Goal: Task Accomplishment & Management: Manage account settings

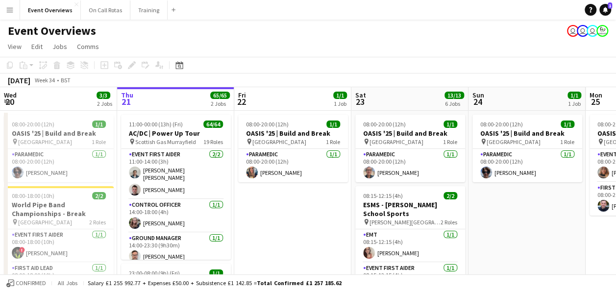
click at [3, 10] on button "Menu" at bounding box center [10, 10] width 20 height 20
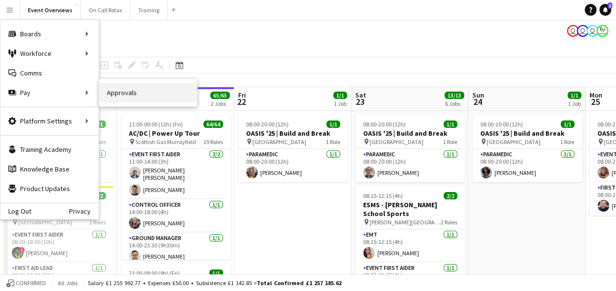
click at [115, 96] on link "Approvals" at bounding box center [148, 93] width 98 height 20
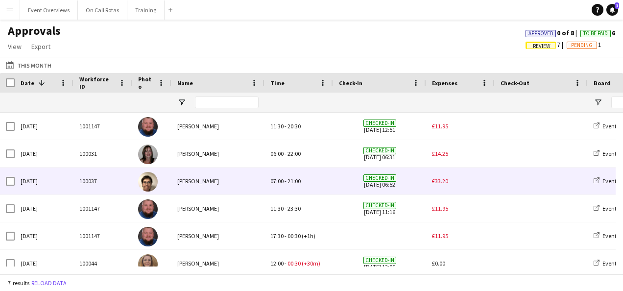
scroll to position [38, 0]
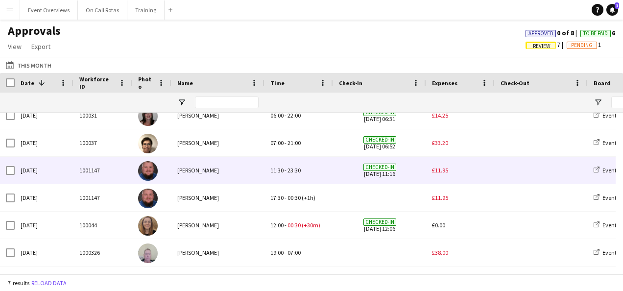
click at [445, 169] on span "£11.95" at bounding box center [440, 170] width 16 height 7
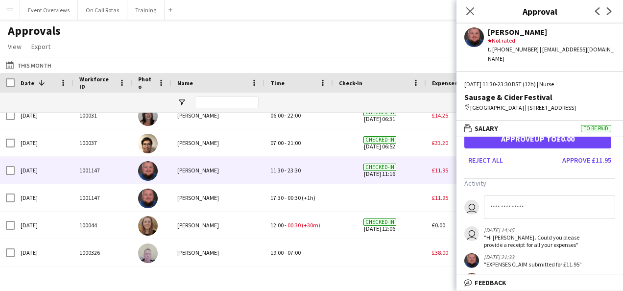
scroll to position [0, 0]
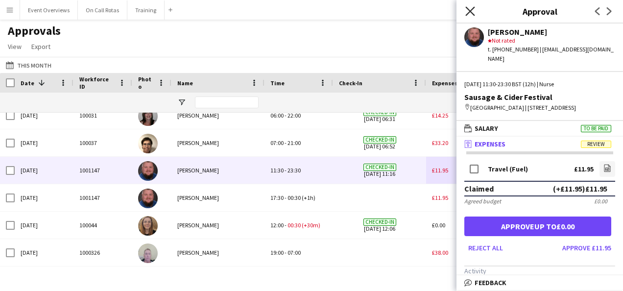
click at [469, 8] on icon "Close pop-in" at bounding box center [469, 10] width 9 height 9
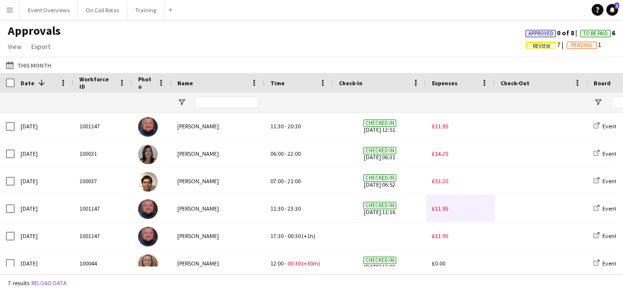
click at [13, 16] on button "Menu" at bounding box center [10, 10] width 20 height 20
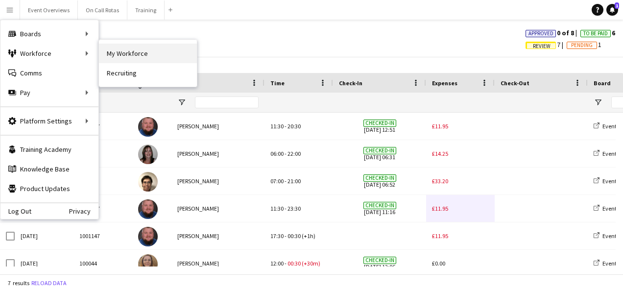
click at [128, 58] on link "My Workforce" at bounding box center [148, 54] width 98 height 20
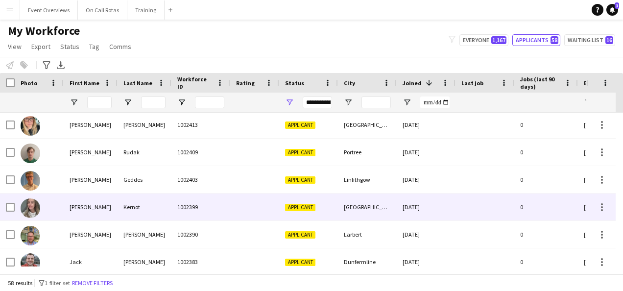
scroll to position [1, 0]
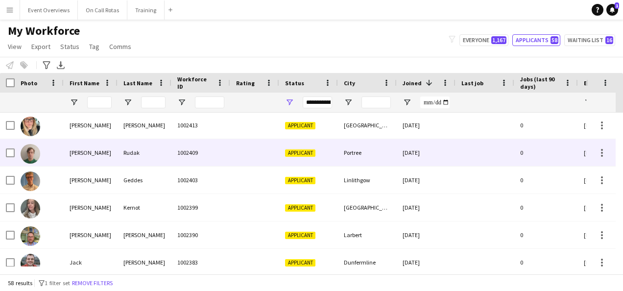
click at [224, 145] on div "1002409" at bounding box center [200, 152] width 59 height 27
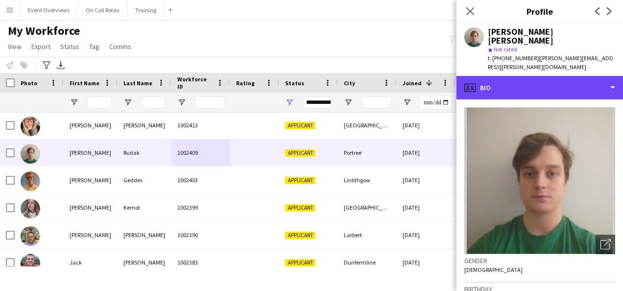
drag, startPoint x: 503, startPoint y: 75, endPoint x: 539, endPoint y: 169, distance: 100.8
click at [539, 169] on div "profile Bio Bio Bio Company application Company application Application Applica…" at bounding box center [540, 183] width 167 height 215
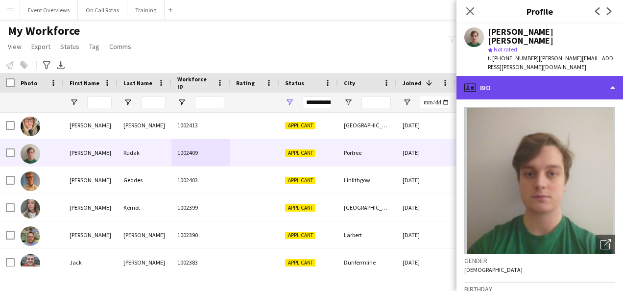
drag, startPoint x: 539, startPoint y: 169, endPoint x: 543, endPoint y: 72, distance: 98.0
click at [543, 76] on div "profile Bio" at bounding box center [540, 88] width 167 height 24
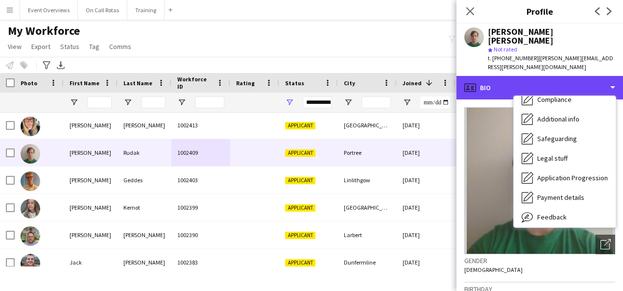
scroll to position [170, 0]
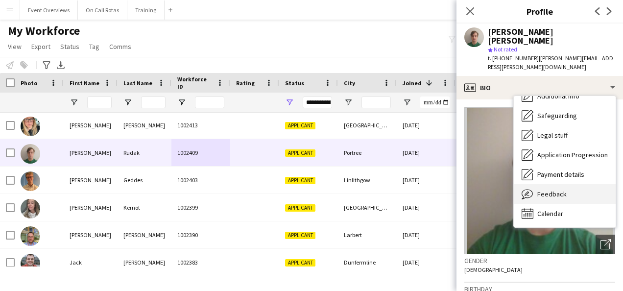
click at [542, 190] on span "Feedback" at bounding box center [551, 194] width 29 height 9
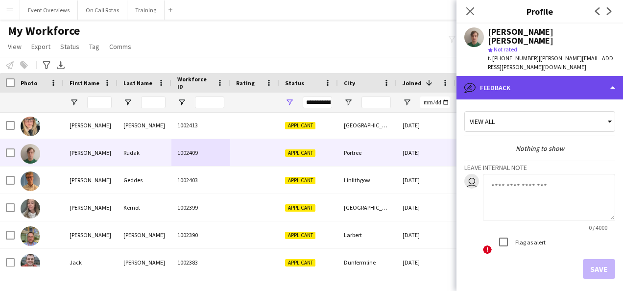
click at [515, 76] on div "bubble-pencil Feedback" at bounding box center [540, 88] width 167 height 24
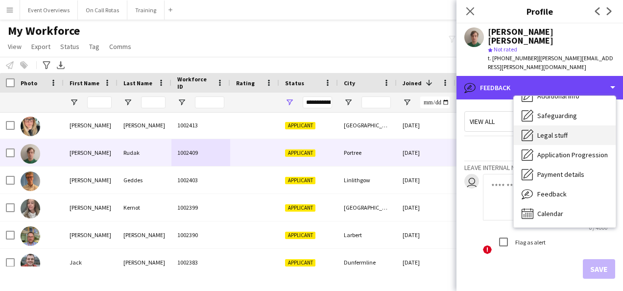
scroll to position [0, 0]
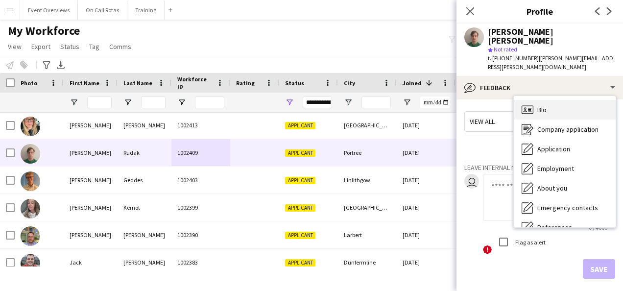
click at [535, 100] on div "Bio Bio" at bounding box center [565, 110] width 102 height 20
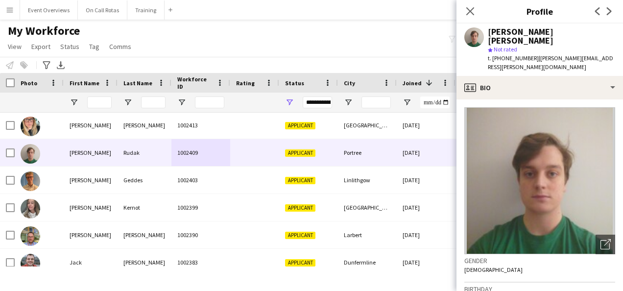
click at [5, 4] on button "Menu" at bounding box center [10, 10] width 20 height 20
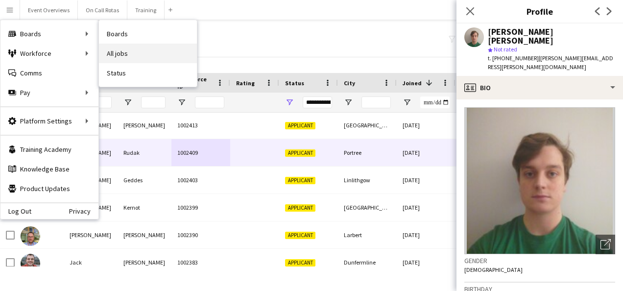
click at [131, 58] on link "All jobs" at bounding box center [148, 54] width 98 height 20
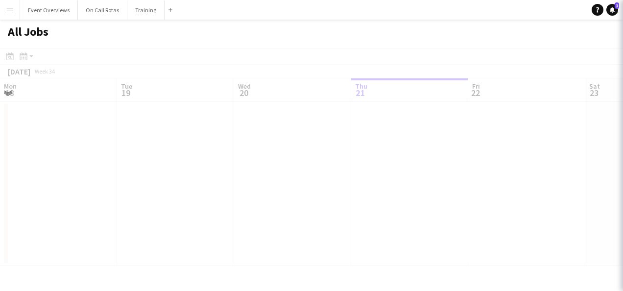
scroll to position [0, 234]
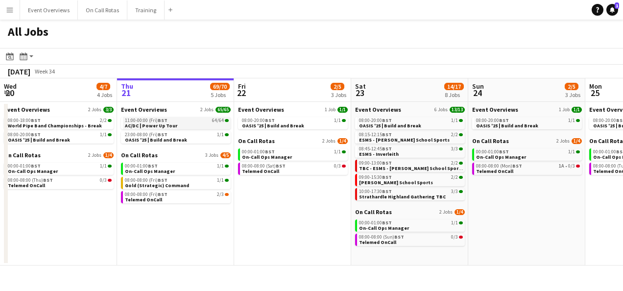
click at [164, 124] on span "AC/DC | Power Up Tour" at bounding box center [151, 125] width 52 height 6
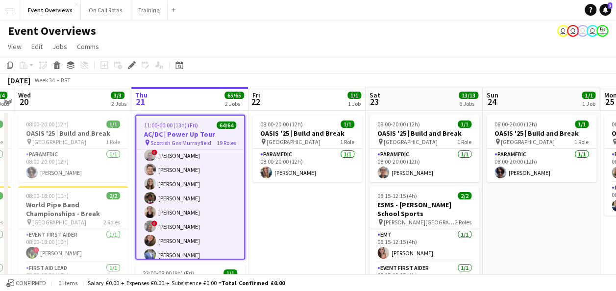
scroll to position [575, 0]
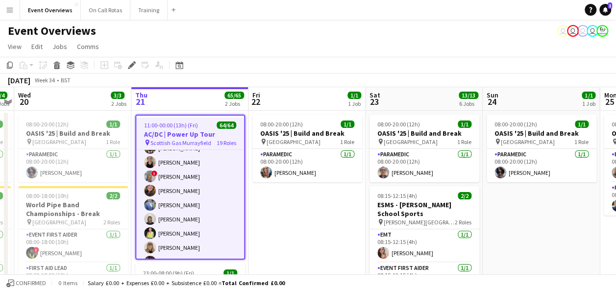
click at [398, 43] on app-page-menu "View Day view expanded Day view collapsed Month view Date picker Jump to today …" at bounding box center [308, 47] width 616 height 19
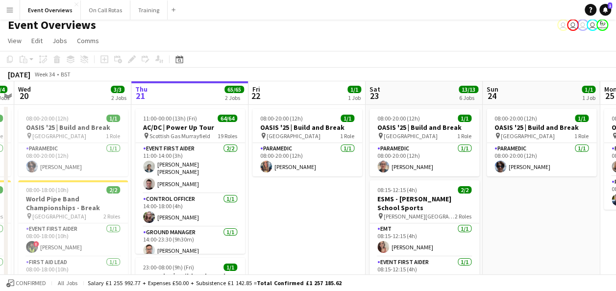
scroll to position [6, 0]
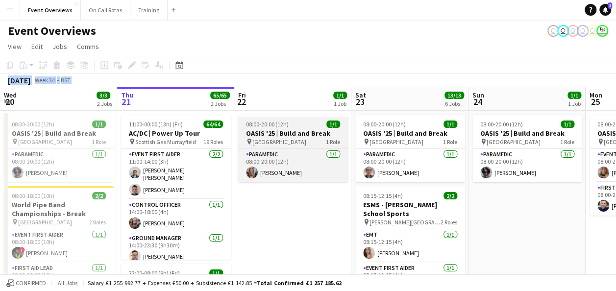
drag, startPoint x: 147, startPoint y: 58, endPoint x: 246, endPoint y: 139, distance: 127.4
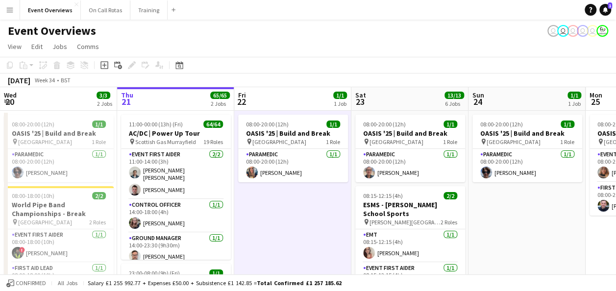
click at [323, 30] on div "Event Overviews user user user user user" at bounding box center [308, 29] width 616 height 19
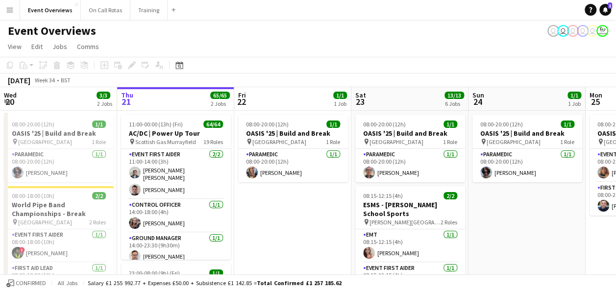
click at [7, 7] on app-icon "Menu" at bounding box center [10, 10] width 8 height 8
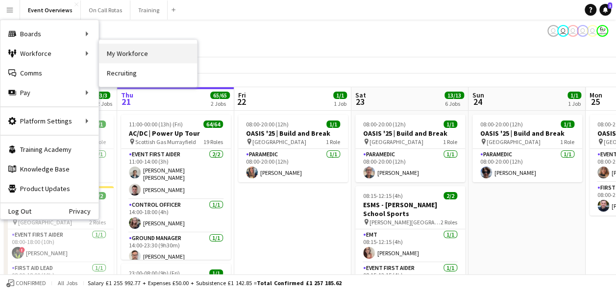
click at [119, 57] on link "My Workforce" at bounding box center [148, 54] width 98 height 20
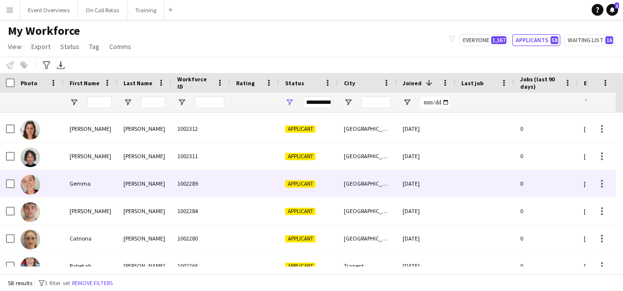
scroll to position [588, 0]
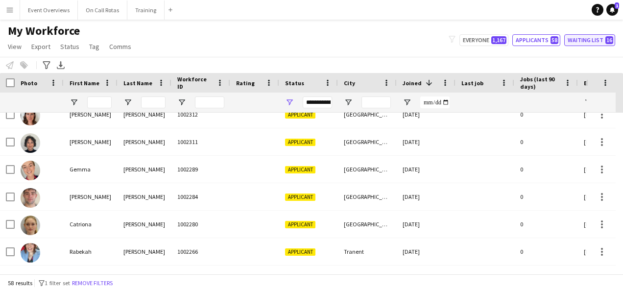
click at [581, 42] on button "Waiting list 16" at bounding box center [589, 40] width 51 height 12
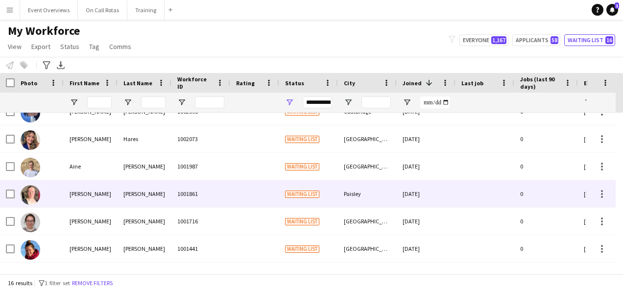
scroll to position [0, 0]
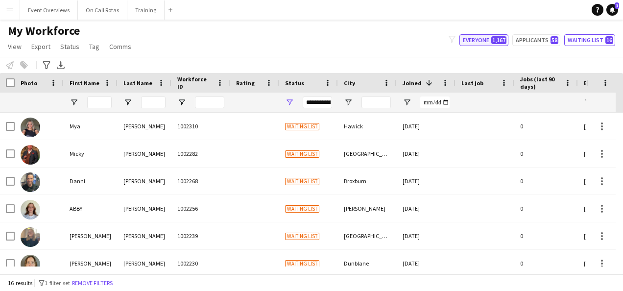
click at [497, 42] on span "1,167" at bounding box center [498, 40] width 15 height 8
type input "**********"
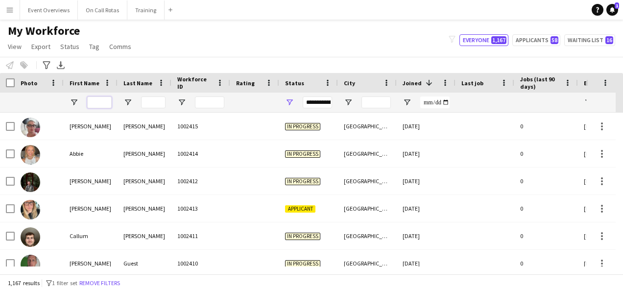
click at [95, 103] on input "First Name Filter Input" at bounding box center [99, 103] width 24 height 12
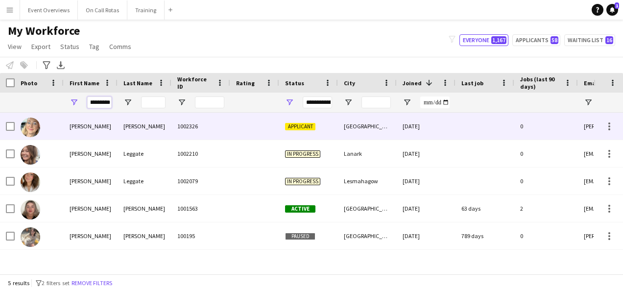
type input "*********"
click at [239, 127] on div at bounding box center [254, 126] width 49 height 27
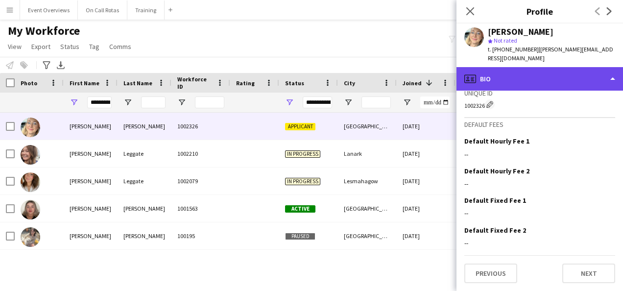
click at [517, 74] on div "profile Bio" at bounding box center [540, 79] width 167 height 24
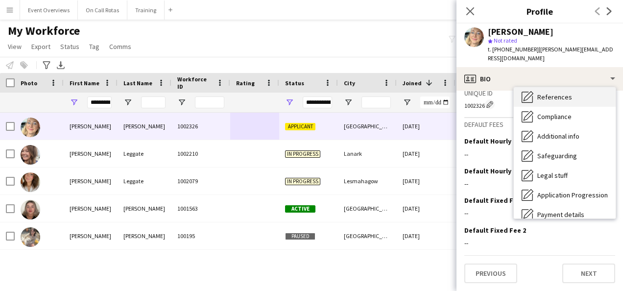
click at [540, 104] on div "References References" at bounding box center [565, 97] width 102 height 20
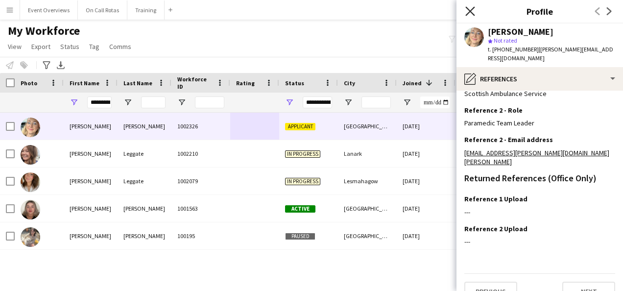
click at [473, 13] on icon "Close pop-in" at bounding box center [469, 10] width 9 height 9
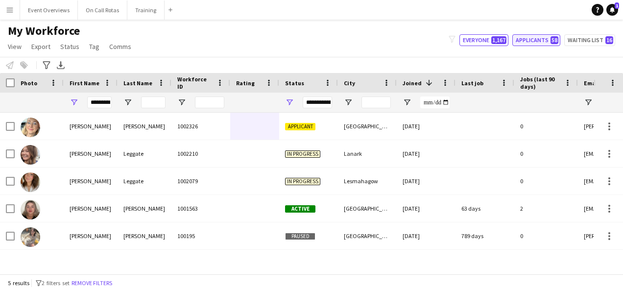
click at [549, 44] on button "Applicants 58" at bounding box center [536, 40] width 48 height 12
type input "**********"
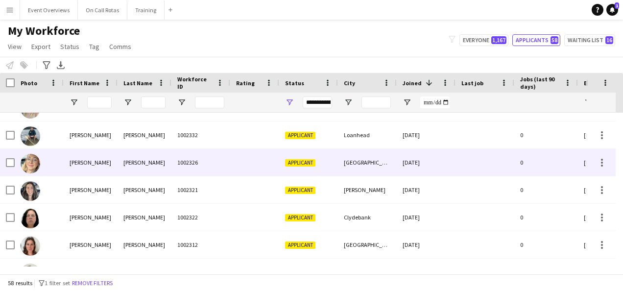
click at [466, 166] on div at bounding box center [485, 162] width 59 height 27
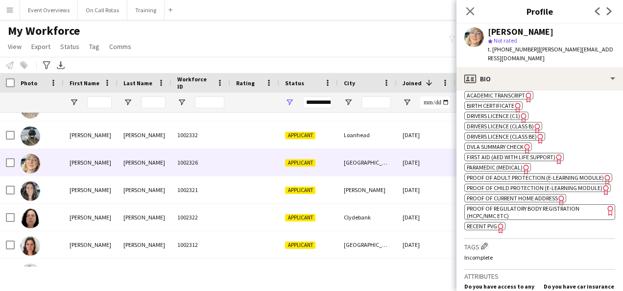
click at [489, 230] on span "Recent PVG" at bounding box center [482, 225] width 30 height 7
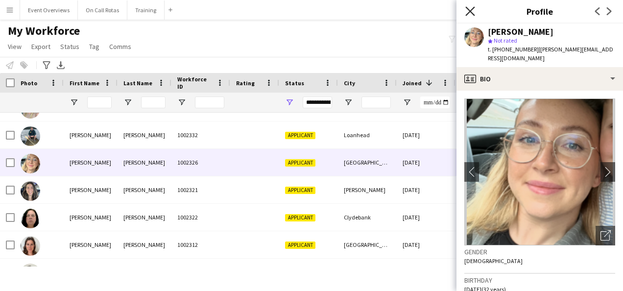
click at [466, 12] on icon "Close pop-in" at bounding box center [469, 10] width 9 height 9
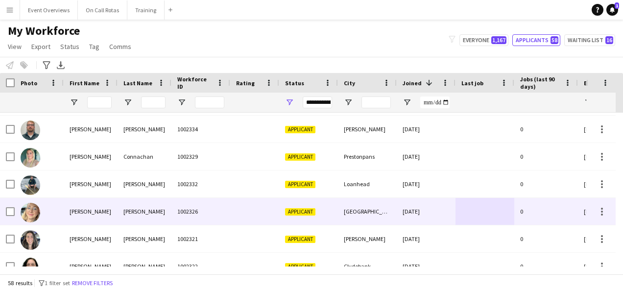
click at [217, 221] on div "1002326" at bounding box center [200, 211] width 59 height 27
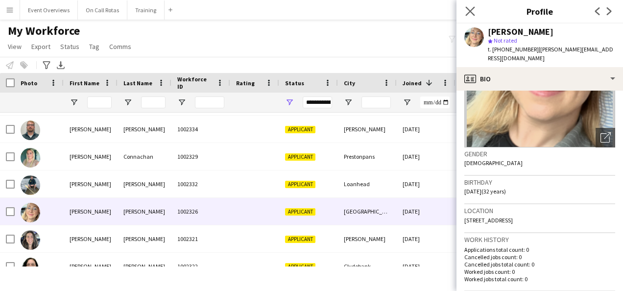
click at [472, 6] on app-icon "Close pop-in" at bounding box center [470, 11] width 14 height 14
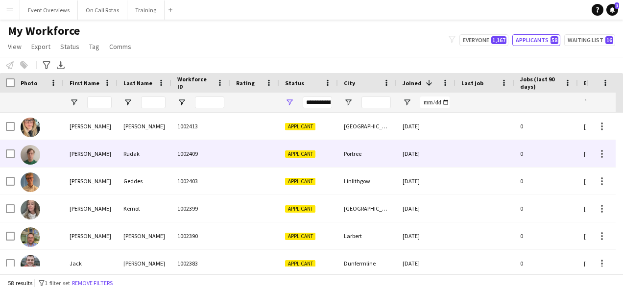
click at [153, 157] on div "Rudak" at bounding box center [145, 153] width 54 height 27
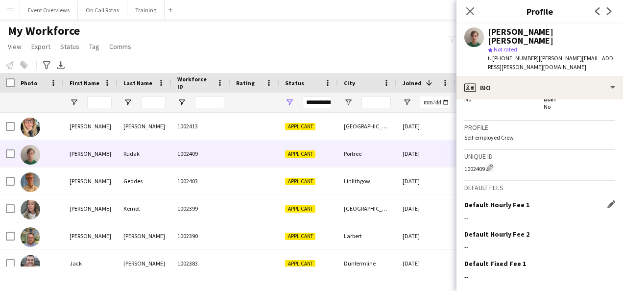
scroll to position [520, 0]
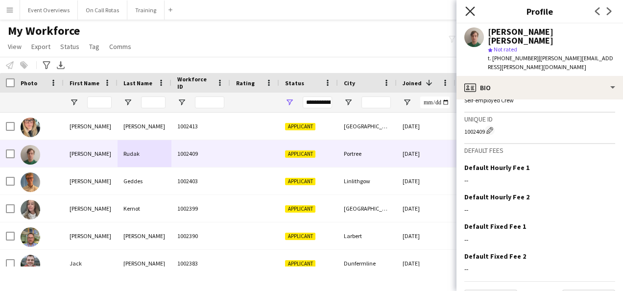
click at [474, 14] on icon "Close pop-in" at bounding box center [469, 10] width 9 height 9
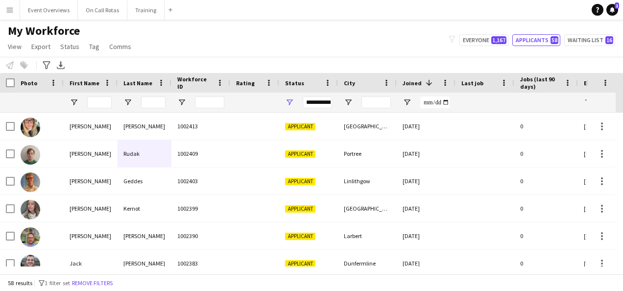
click at [4, 12] on button "Menu" at bounding box center [10, 10] width 20 height 20
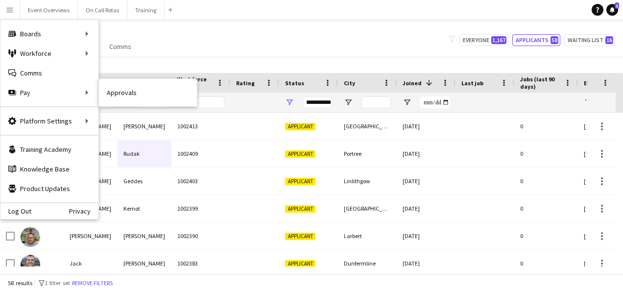
click at [111, 97] on link "Approvals" at bounding box center [148, 93] width 98 height 20
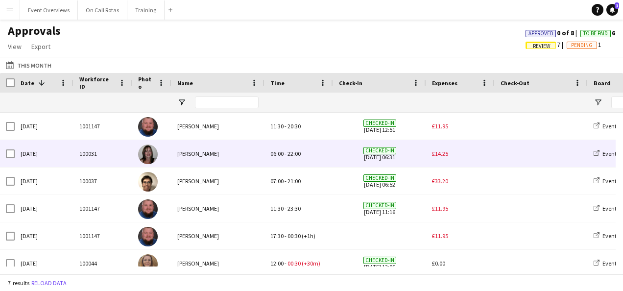
click at [200, 157] on div "[PERSON_NAME]" at bounding box center [217, 153] width 93 height 27
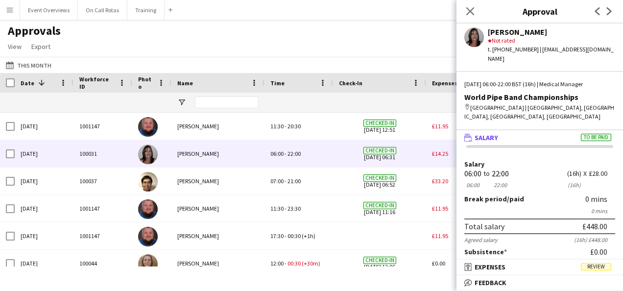
click at [7, 9] on app-icon "Menu" at bounding box center [10, 10] width 8 height 8
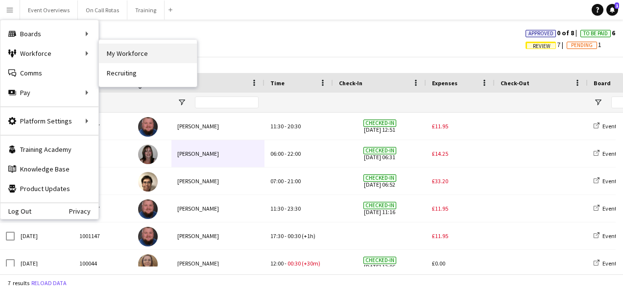
click at [115, 56] on link "My Workforce" at bounding box center [148, 54] width 98 height 20
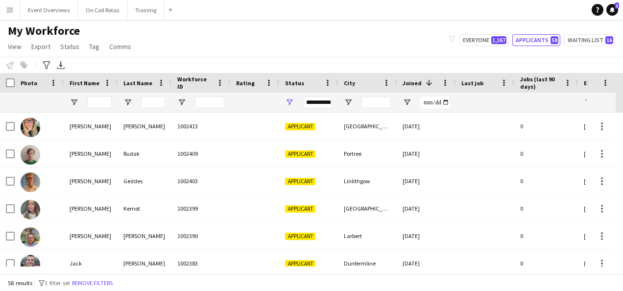
click at [311, 101] on div "**********" at bounding box center [317, 103] width 29 height 12
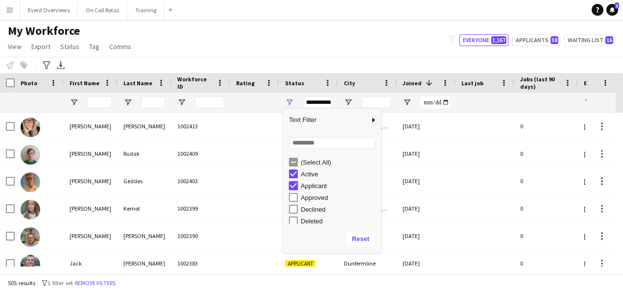
type input "**********"
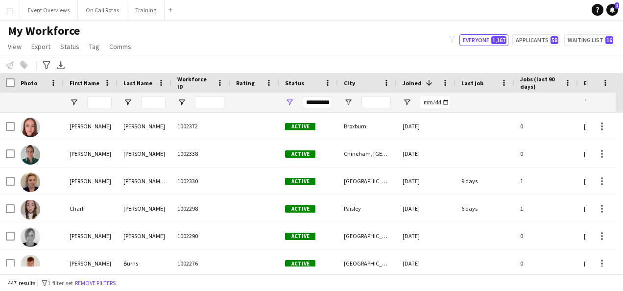
click at [278, 44] on div "My Workforce View Views Default view Active Staff Applications - First Aider Ap…" at bounding box center [311, 40] width 623 height 33
click at [90, 100] on input "First Name Filter Input" at bounding box center [99, 103] width 24 height 12
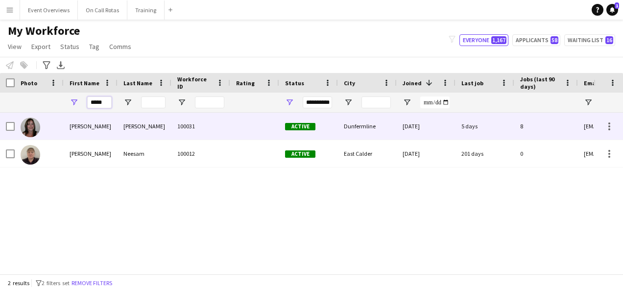
type input "*****"
click at [101, 135] on div "[PERSON_NAME]" at bounding box center [91, 126] width 54 height 27
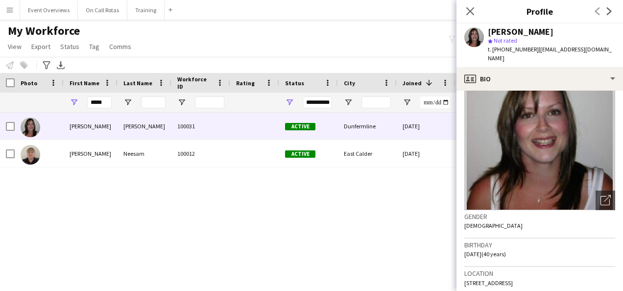
scroll to position [49, 0]
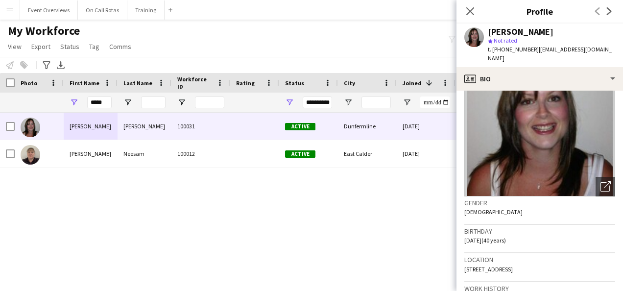
drag, startPoint x: 583, startPoint y: 260, endPoint x: 463, endPoint y: 260, distance: 119.5
click at [463, 260] on app-crew-profile-bio "Open photos pop-in Gender [DEMOGRAPHIC_DATA] Birthday [DEMOGRAPHIC_DATA] (40 ye…" at bounding box center [540, 191] width 167 height 200
drag, startPoint x: 463, startPoint y: 260, endPoint x: 463, endPoint y: 253, distance: 7.4
click at [463, 253] on app-crew-profile-bio "Open photos pop-in Gender [DEMOGRAPHIC_DATA] Birthday [DEMOGRAPHIC_DATA] (40 ye…" at bounding box center [540, 191] width 167 height 200
click at [588, 264] on div "Location [STREET_ADDRESS]" at bounding box center [539, 267] width 151 height 28
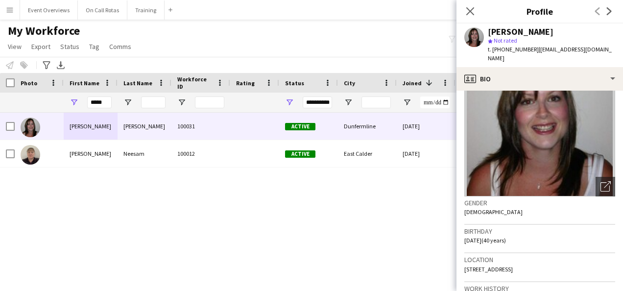
click at [585, 258] on div "Location [STREET_ADDRESS]" at bounding box center [539, 267] width 151 height 28
drag, startPoint x: 583, startPoint y: 259, endPoint x: 461, endPoint y: 257, distance: 122.0
click at [461, 257] on app-crew-profile-bio "Open photos pop-in Gender [DEMOGRAPHIC_DATA] Birthday [DEMOGRAPHIC_DATA] (40 ye…" at bounding box center [540, 191] width 167 height 200
copy span "[STREET_ADDRESS]"
click at [3, 12] on button "Menu" at bounding box center [10, 10] width 20 height 20
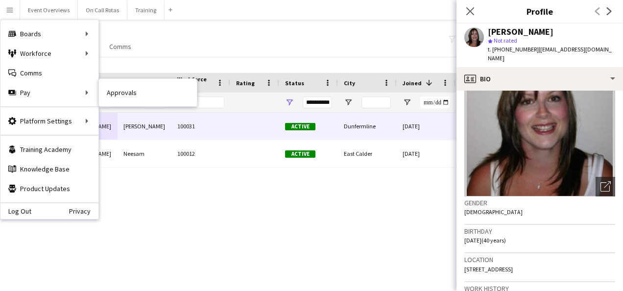
click at [108, 96] on link "Approvals" at bounding box center [148, 93] width 98 height 20
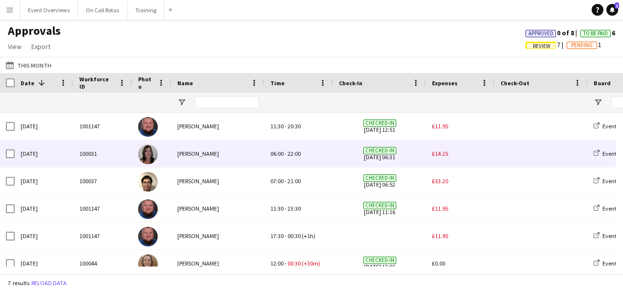
click at [444, 153] on span "£14.25" at bounding box center [440, 153] width 16 height 7
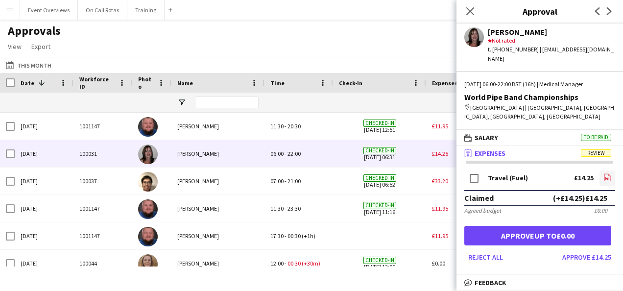
click at [604, 173] on icon "file-image" at bounding box center [608, 177] width 8 height 8
click at [584, 249] on button "Approve £14.25" at bounding box center [586, 257] width 57 height 16
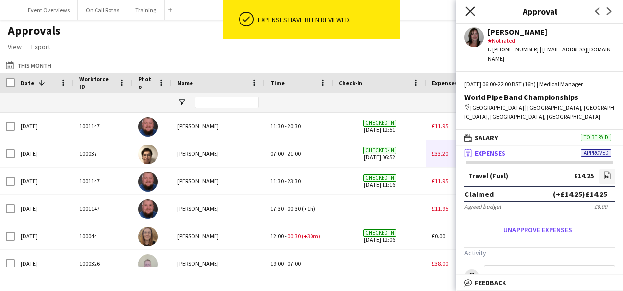
click at [470, 12] on icon at bounding box center [469, 10] width 9 height 9
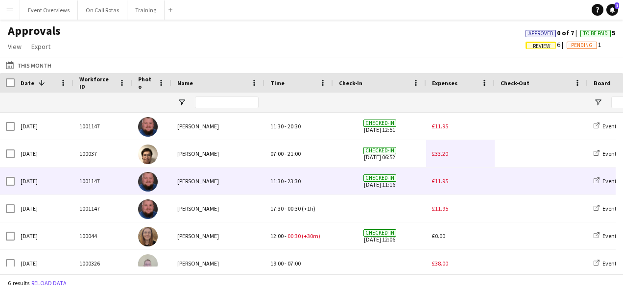
click at [445, 178] on span "£11.95" at bounding box center [440, 180] width 16 height 7
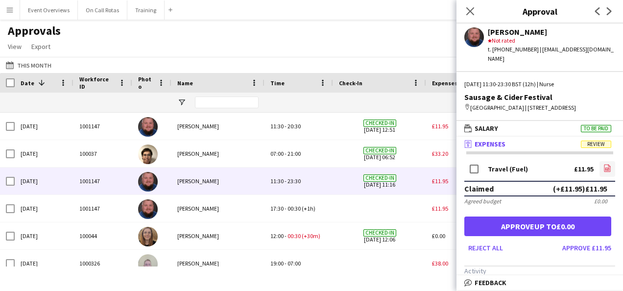
click at [604, 168] on link "file-image" at bounding box center [608, 169] width 16 height 16
click at [13, 8] on app-icon "Menu" at bounding box center [10, 10] width 8 height 8
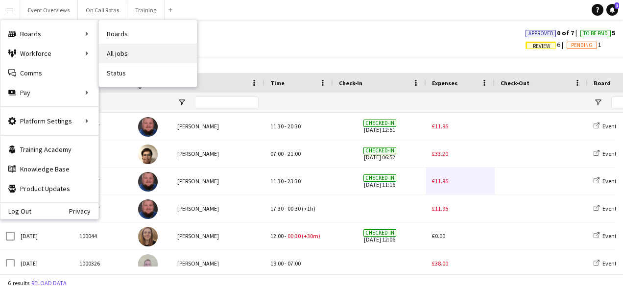
click at [117, 54] on link "All jobs" at bounding box center [148, 54] width 98 height 20
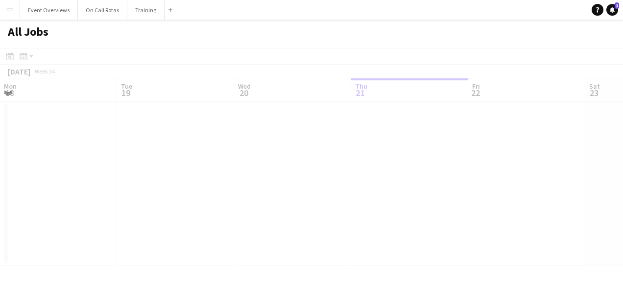
scroll to position [0, 234]
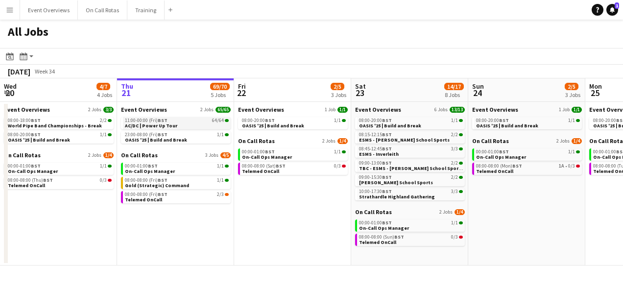
click at [172, 121] on div "11:00-00:00 (Fri) BST 64/64" at bounding box center [177, 120] width 104 height 5
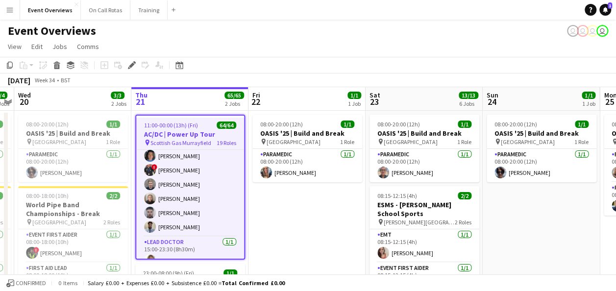
scroll to position [882, 0]
